Goal: Find specific page/section: Find specific page/section

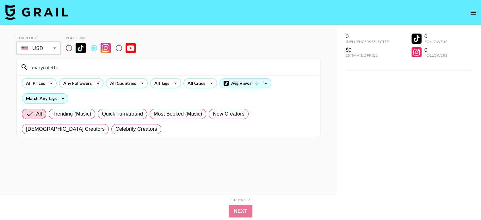
click at [117, 67] on input "marycolette_" at bounding box center [172, 67] width 288 height 10
click at [148, 69] on input "claire_most" at bounding box center [172, 67] width 288 height 10
paste input "freshlengths"
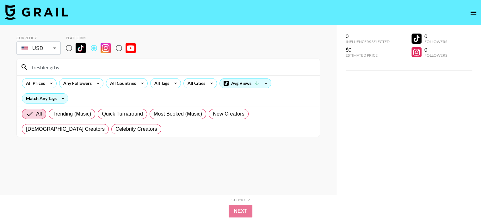
click at [122, 69] on input "freshlengths" at bounding box center [172, 67] width 288 height 10
paste input "debyoscar"
click at [82, 67] on input "debyoscar" at bounding box center [172, 67] width 288 height 10
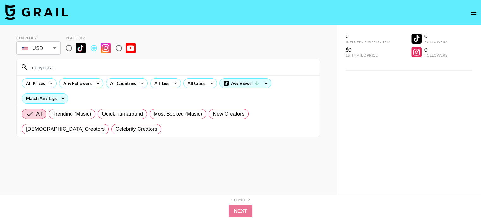
click at [82, 67] on input "debyoscar" at bounding box center [172, 67] width 288 height 10
paste input "abimbolacraig"
click at [116, 64] on input "abimbolacraig" at bounding box center [172, 67] width 288 height 10
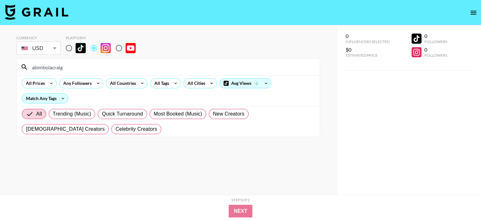
click at [116, 64] on input "abimbolacraig" at bounding box center [172, 67] width 288 height 10
paste input "official.maymel"
click at [91, 65] on input "official.maymel" at bounding box center [172, 67] width 288 height 10
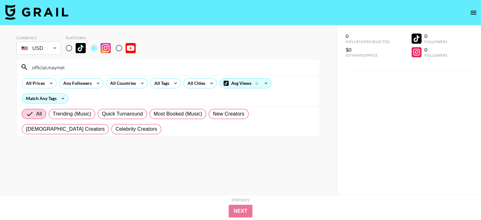
paste input "sarahkourelle"
type input "sarahkourelle"
